Goal: Task Accomplishment & Management: Use online tool/utility

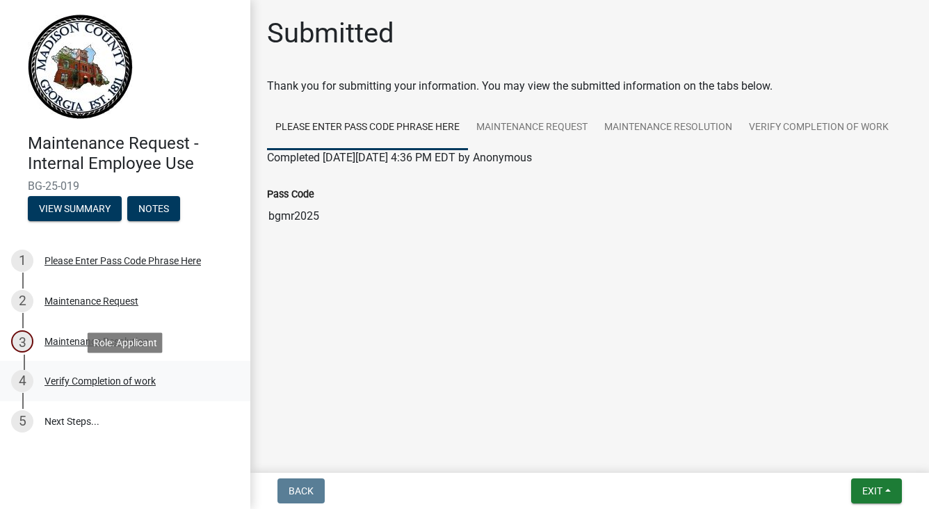
click at [83, 377] on div "Verify Completion of work" at bounding box center [99, 381] width 111 height 10
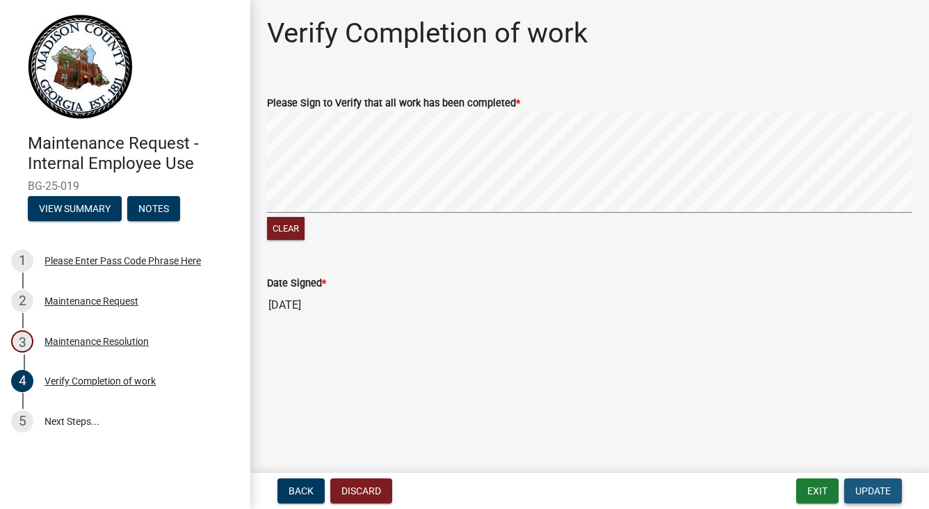
click at [857, 487] on span "Update" at bounding box center [872, 490] width 35 height 11
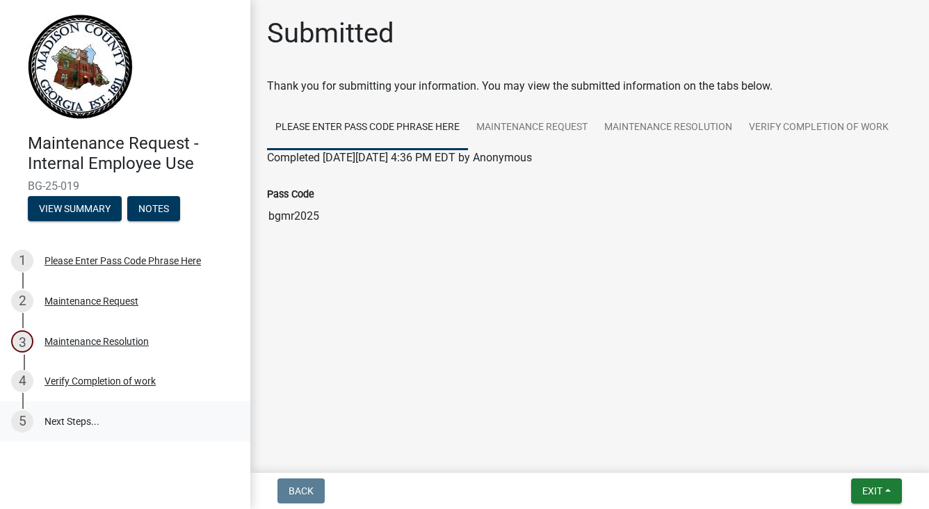
click at [64, 423] on link "5 Next Steps..." at bounding box center [125, 421] width 250 height 40
click at [51, 204] on button "View Summary" at bounding box center [75, 208] width 94 height 25
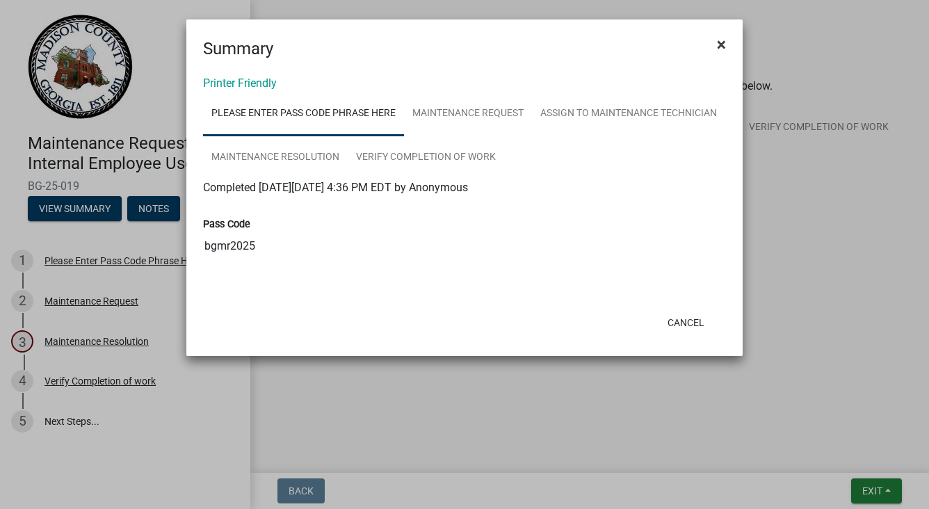
click at [722, 48] on span "×" at bounding box center [721, 44] width 9 height 19
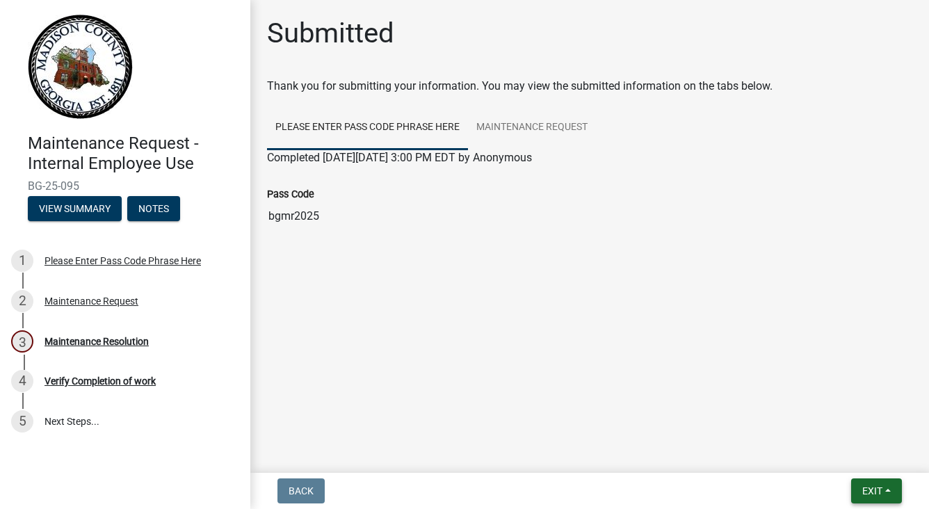
click at [876, 483] on button "Exit" at bounding box center [876, 490] width 51 height 25
click at [854, 460] on button "Save & Exit" at bounding box center [846, 454] width 111 height 33
